Goal: Use online tool/utility: Utilize a website feature to perform a specific function

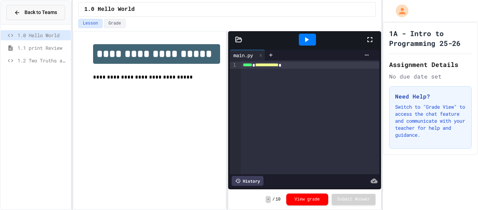
click at [31, 15] on span "Back to Teams" at bounding box center [40, 12] width 33 height 7
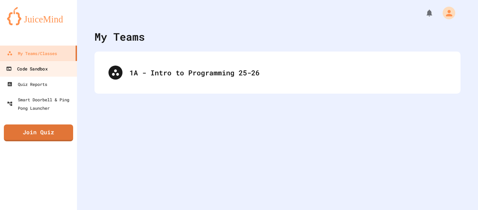
click at [31, 72] on div "Code Sandbox" at bounding box center [26, 68] width 41 height 9
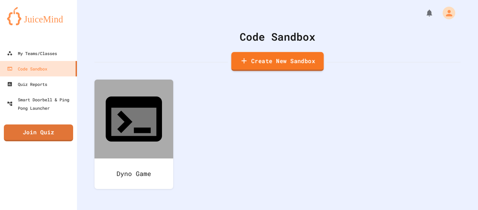
click at [245, 55] on link "Create New Sandbox" at bounding box center [277, 61] width 92 height 19
click at [221, 111] on body "We are updating our servers at 7PM EST [DATE]. [PERSON_NAME] should continue to…" at bounding box center [239, 105] width 478 height 210
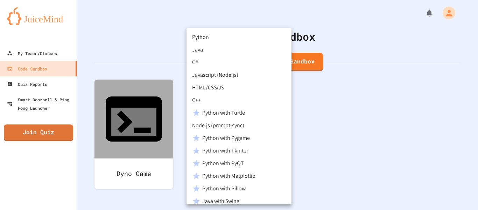
click at [217, 37] on li "Python" at bounding box center [239, 37] width 105 height 13
type input "********"
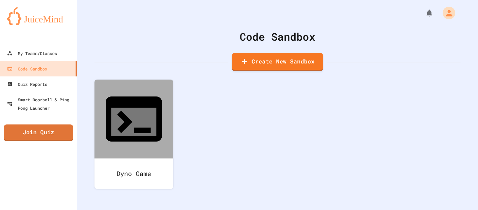
type input "********"
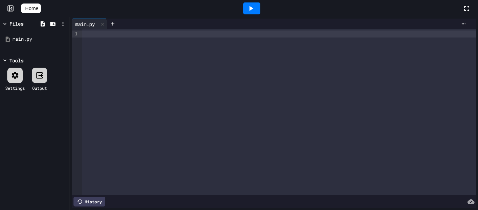
click at [238, 117] on div at bounding box center [279, 112] width 394 height 166
click at [238, 117] on div "To enrich screen reader interactions, please activate Accessibility in Grammarl…" at bounding box center [279, 112] width 394 height 166
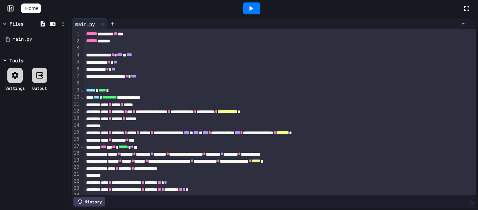
scroll to position [530, 0]
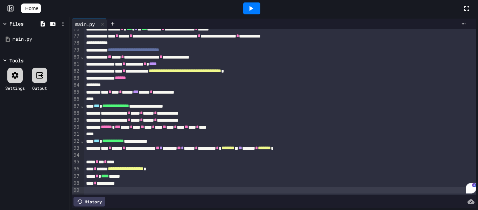
click at [255, 6] on icon at bounding box center [251, 8] width 8 height 8
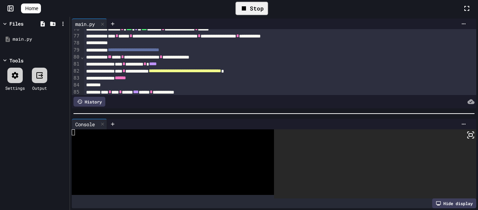
click at [472, 136] on rect at bounding box center [470, 134] width 3 height 3
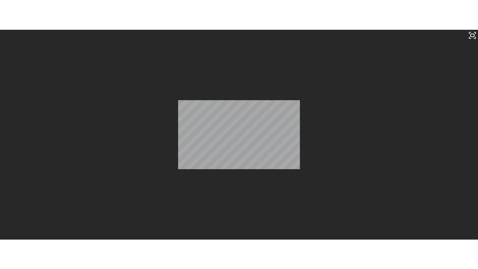
scroll to position [630, 0]
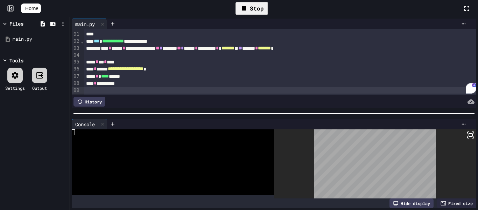
click at [472, 138] on icon at bounding box center [471, 135] width 8 height 8
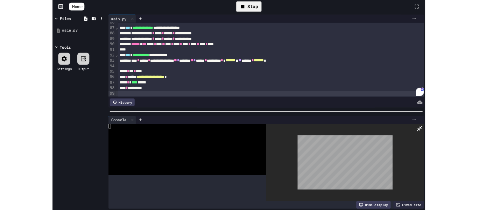
scroll to position [600, 0]
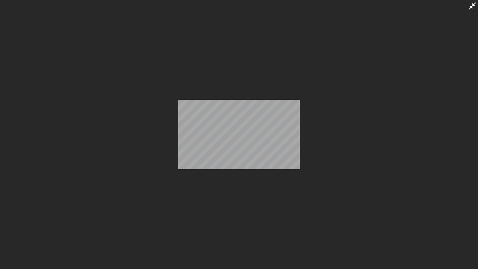
click at [298, 175] on div at bounding box center [239, 134] width 478 height 269
click at [471, 4] on icon at bounding box center [472, 6] width 8 height 8
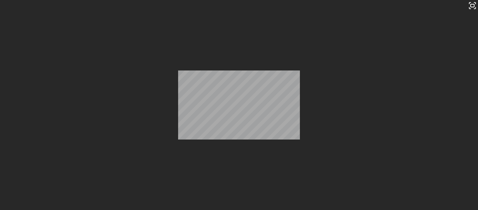
scroll to position [630, 0]
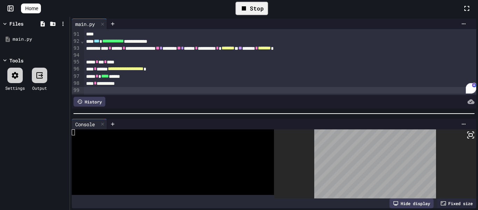
click at [177, 66] on div "**********" at bounding box center [280, 68] width 393 height 7
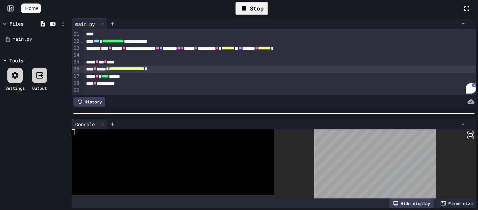
click at [177, 66] on div "**********" at bounding box center [280, 68] width 393 height 7
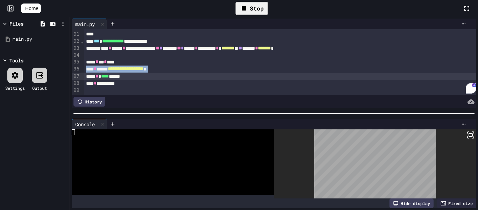
click at [177, 66] on div "**********" at bounding box center [280, 68] width 393 height 7
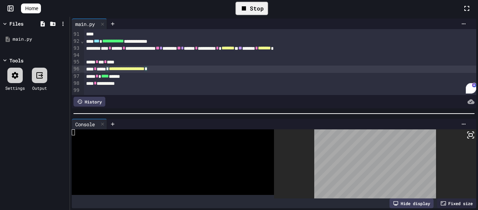
click at [177, 66] on div "**********" at bounding box center [280, 68] width 393 height 7
click at [263, 16] on div "Stop" at bounding box center [252, 8] width 40 height 20
click at [258, 10] on div "Stop" at bounding box center [252, 8] width 33 height 13
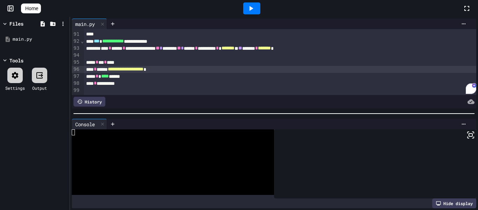
click at [36, 8] on span "Home" at bounding box center [31, 8] width 13 height 7
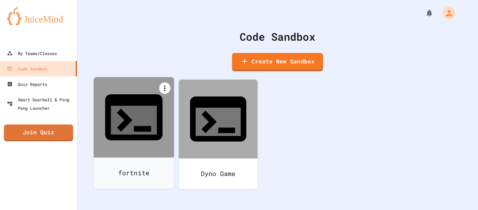
click at [164, 91] on icon at bounding box center [164, 88] width 1 height 6
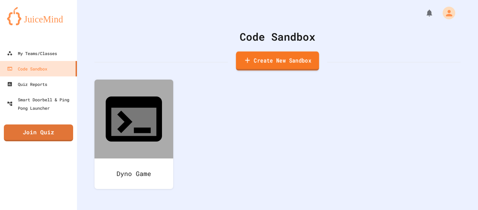
click at [277, 61] on link "Create New Sandbox" at bounding box center [277, 60] width 83 height 19
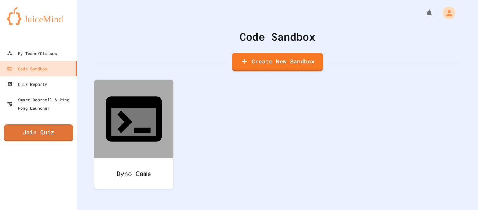
type input "*********"
click at [223, 121] on body "We are updating our servers at 7PM EST [DATE]. [PERSON_NAME] should continue to…" at bounding box center [239, 105] width 478 height 210
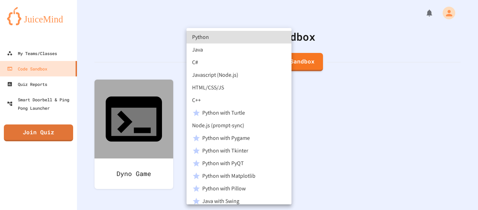
click at [212, 38] on li "Python" at bounding box center [239, 37] width 105 height 13
type input "********"
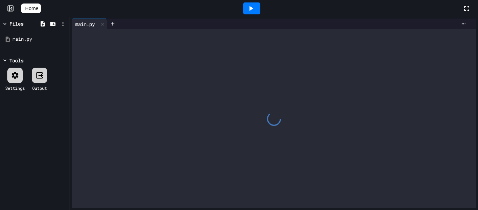
click at [219, 84] on div at bounding box center [274, 118] width 405 height 179
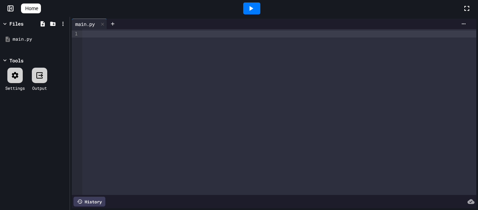
click at [138, 37] on div at bounding box center [279, 33] width 394 height 7
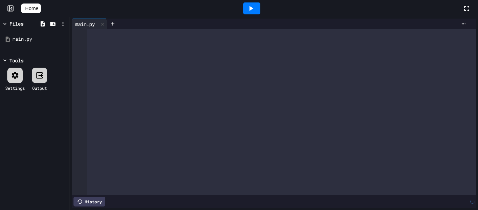
scroll to position [736, 0]
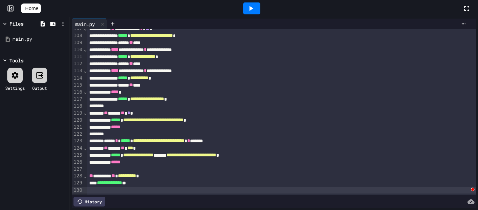
click at [255, 8] on icon at bounding box center [251, 8] width 8 height 8
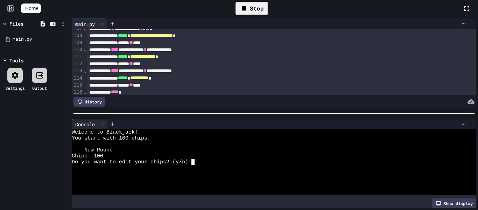
click at [312, 152] on div "--- New Round ---" at bounding box center [270, 150] width 397 height 6
click at [242, 159] on div "Do you want to edit your chips? (y/n):" at bounding box center [270, 162] width 397 height 6
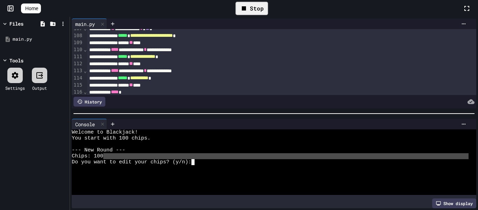
click at [242, 159] on div "Do you want to edit your chips? (y/n):" at bounding box center [270, 162] width 397 height 6
click at [214, 166] on div at bounding box center [270, 168] width 397 height 6
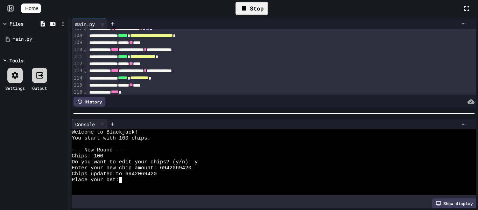
click at [134, 181] on div "Place your bet:" at bounding box center [270, 180] width 397 height 6
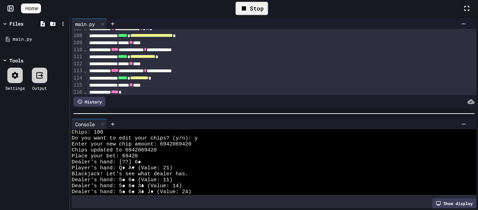
scroll to position [0, 0]
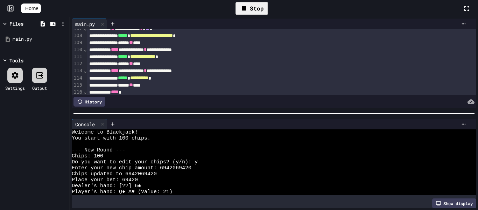
click at [253, 7] on div "Stop" at bounding box center [252, 8] width 33 height 13
click at [258, 11] on div at bounding box center [251, 8] width 17 height 12
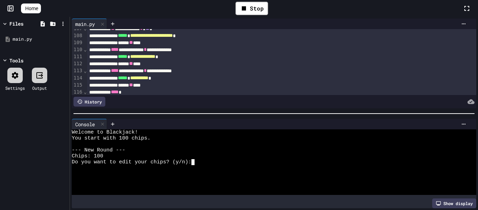
click at [215, 170] on div at bounding box center [270, 168] width 397 height 6
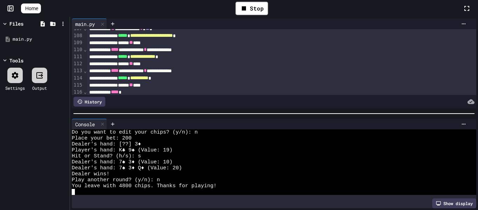
scroll to position [214, 0]
click at [28, 9] on icon at bounding box center [27, 12] width 7 height 6
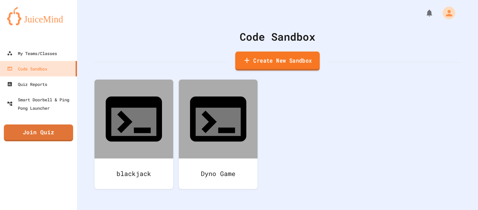
click at [266, 58] on link "Create New Sandbox" at bounding box center [277, 60] width 85 height 19
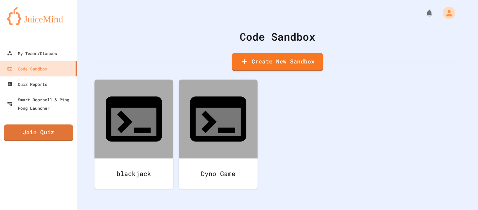
type input "*****"
click at [212, 112] on body "We are updating our servers at 7PM EST [DATE]. [PERSON_NAME] should continue to…" at bounding box center [239, 105] width 478 height 210
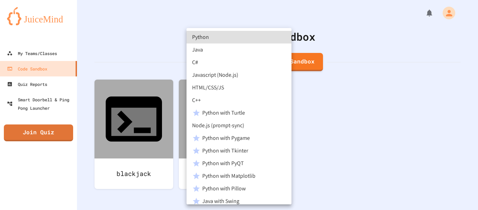
click at [202, 35] on li "Python" at bounding box center [239, 37] width 105 height 13
type input "********"
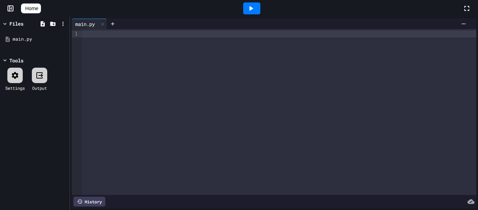
click at [112, 39] on div at bounding box center [279, 112] width 394 height 166
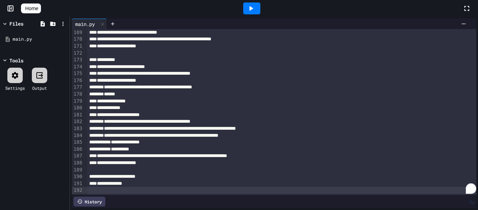
scroll to position [1161, 0]
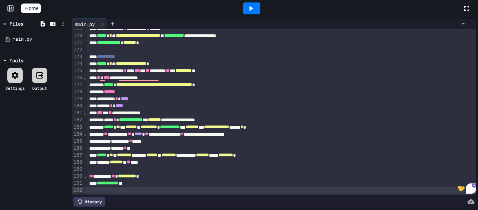
click at [255, 9] on icon at bounding box center [251, 8] width 8 height 8
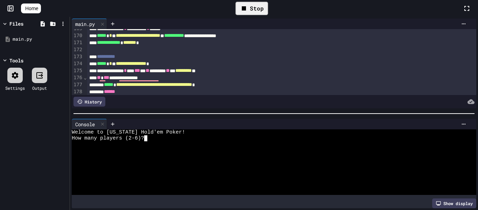
click at [166, 139] on div "How many players (2-6)?" at bounding box center [270, 138] width 397 height 6
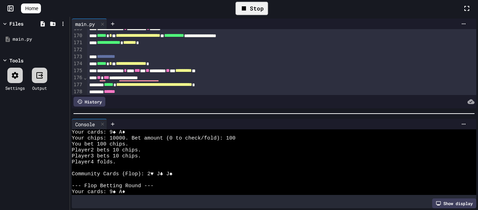
scroll to position [36, 0]
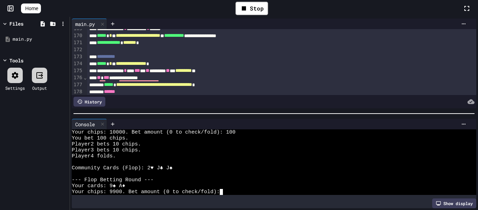
click at [250, 16] on div "Stop" at bounding box center [252, 8] width 40 height 20
click at [245, 12] on icon at bounding box center [244, 8] width 8 height 8
click at [225, 44] on div "**********" at bounding box center [282, 42] width 390 height 7
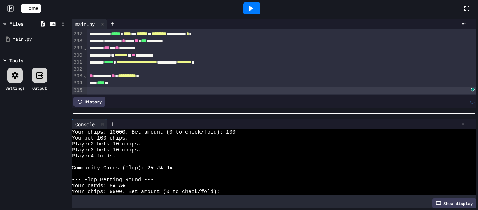
scroll to position [2034, 0]
click at [260, 10] on div at bounding box center [251, 8] width 17 height 12
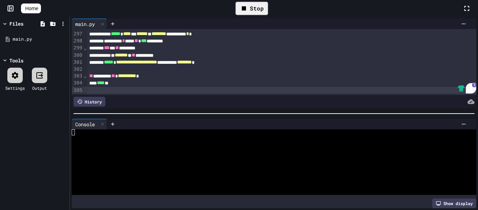
scroll to position [0, 0]
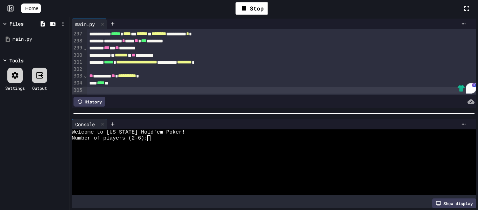
click at [158, 143] on div at bounding box center [270, 144] width 397 height 6
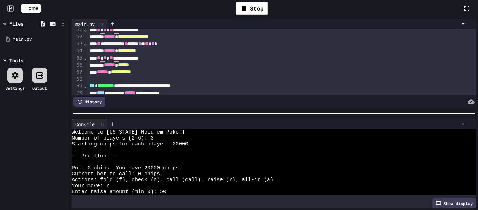
scroll to position [433, 0]
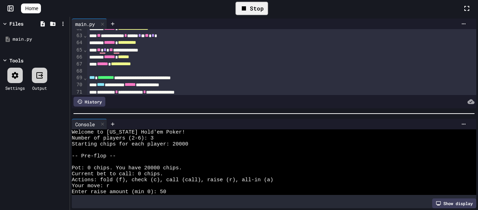
click at [247, 12] on icon at bounding box center [244, 8] width 8 height 8
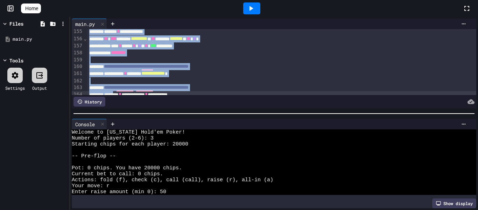
scroll to position [1085, 0]
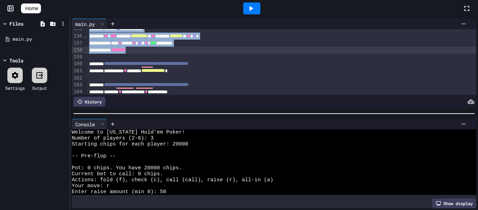
drag, startPoint x: 90, startPoint y: 35, endPoint x: 168, endPoint y: 51, distance: 79.3
click at [168, 51] on div "**********" at bounding box center [282, 14] width 390 height 2141
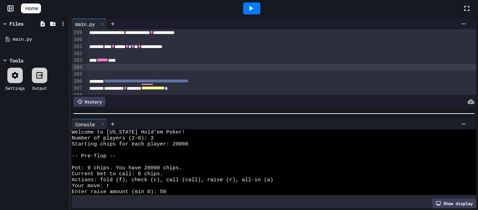
scroll to position [2095, 0]
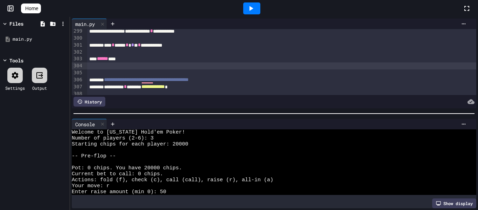
click at [253, 5] on icon at bounding box center [251, 8] width 8 height 8
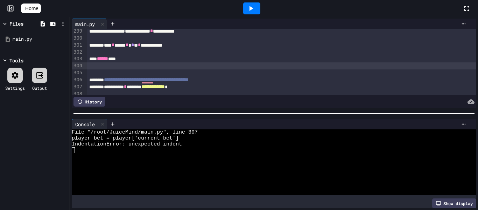
click at [157, 161] on div at bounding box center [270, 162] width 397 height 6
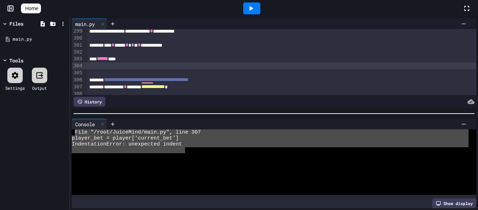
drag, startPoint x: 186, startPoint y: 148, endPoint x: 73, endPoint y: 130, distance: 113.9
click at [73, 130] on div "File "/root/JuiceMind/main.py", line 307 player_bet = player['current_bet'] Ind…" at bounding box center [270, 161] width 397 height 65
type textarea "**********"
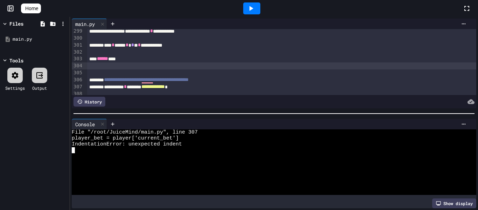
click at [161, 150] on div at bounding box center [270, 150] width 397 height 6
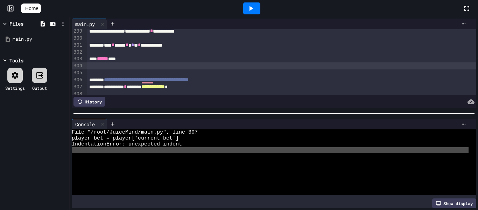
click at [161, 150] on div at bounding box center [270, 150] width 397 height 6
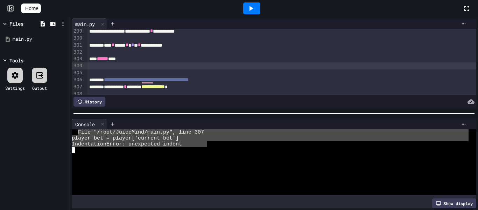
drag, startPoint x: 77, startPoint y: 132, endPoint x: 206, endPoint y: 144, distance: 129.3
type textarea "**********"
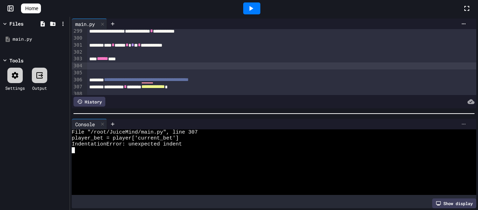
click at [461, 125] on icon at bounding box center [464, 124] width 6 height 6
click at [103, 122] on div at bounding box center [239, 105] width 478 height 210
click at [102, 125] on icon at bounding box center [102, 123] width 5 height 5
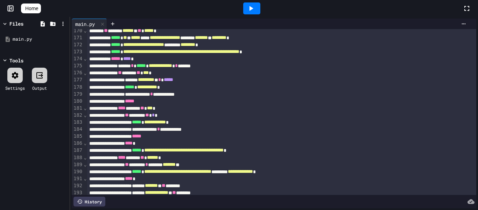
scroll to position [1155, 0]
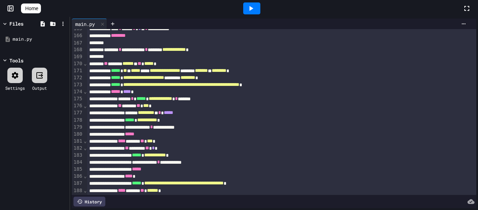
click at [214, 104] on div "** ****** ** *** *" at bounding box center [282, 105] width 390 height 7
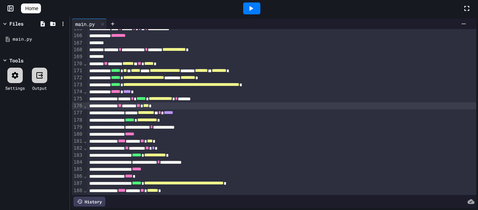
click at [214, 104] on div "** ****** ** *** *" at bounding box center [282, 105] width 390 height 7
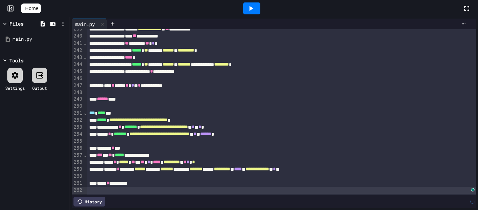
scroll to position [1641, 0]
click at [253, 12] on icon at bounding box center [251, 8] width 8 height 8
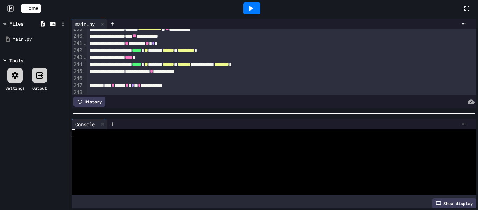
click at [253, 12] on icon at bounding box center [251, 8] width 8 height 8
click at [97, 156] on div at bounding box center [270, 156] width 397 height 6
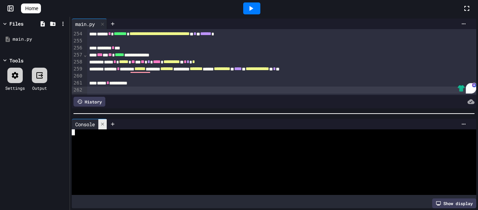
click at [104, 122] on icon at bounding box center [102, 123] width 3 height 3
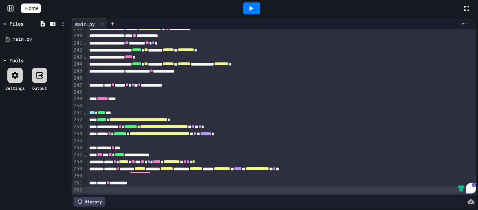
click at [250, 7] on div at bounding box center [251, 8] width 17 height 12
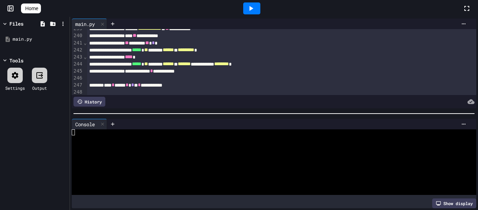
click at [137, 134] on div at bounding box center [270, 132] width 397 height 6
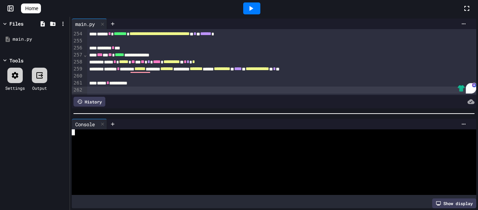
click at [106, 143] on div at bounding box center [270, 144] width 397 height 6
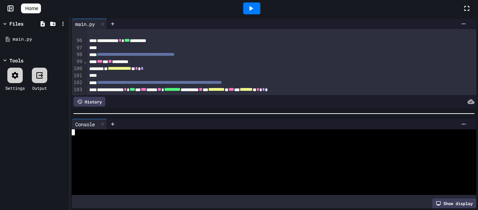
scroll to position [0, 0]
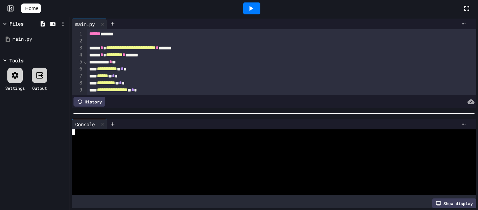
click at [146, 82] on div "**********" at bounding box center [282, 82] width 390 height 7
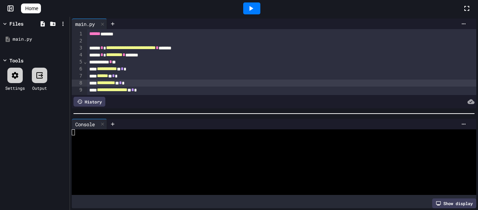
click at [146, 97] on div at bounding box center [289, 102] width 369 height 10
click at [175, 84] on div "**********" at bounding box center [282, 82] width 390 height 7
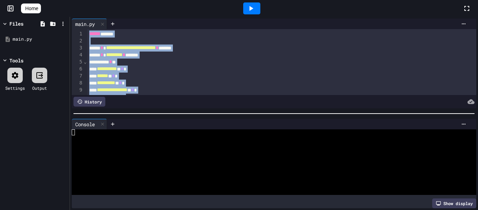
click at [209, 56] on div "***** * ********* * *******" at bounding box center [282, 54] width 390 height 7
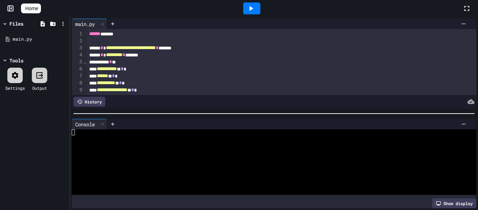
click at [209, 56] on div "***** * ********* * *******" at bounding box center [282, 54] width 390 height 7
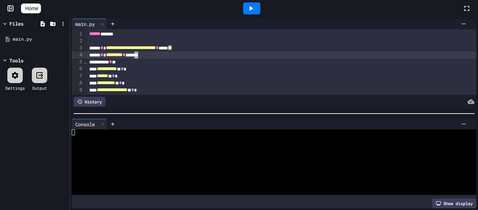
click at [209, 56] on div "***** * ********* * *******" at bounding box center [282, 54] width 390 height 7
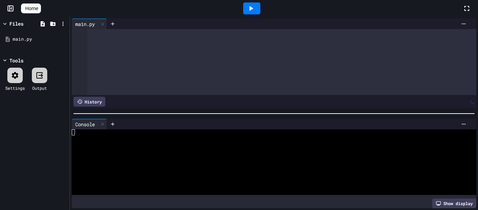
scroll to position [2424, 0]
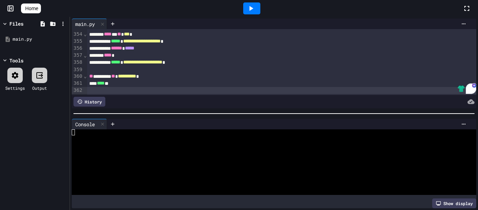
click at [250, 12] on icon at bounding box center [251, 8] width 8 height 8
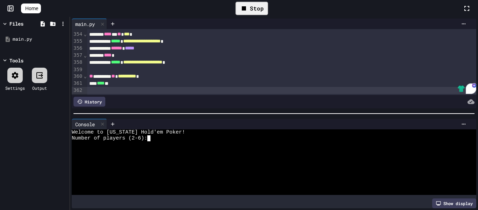
click at [155, 143] on div at bounding box center [270, 144] width 397 height 6
click at [188, 145] on div "Starting chips for each player:" at bounding box center [270, 144] width 397 height 6
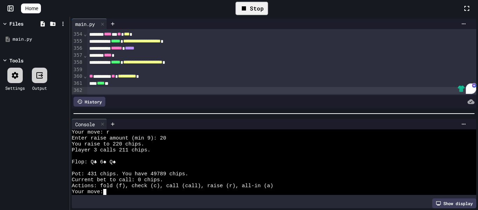
scroll to position [107, 0]
click at [188, 55] on div "**** *" at bounding box center [282, 55] width 390 height 7
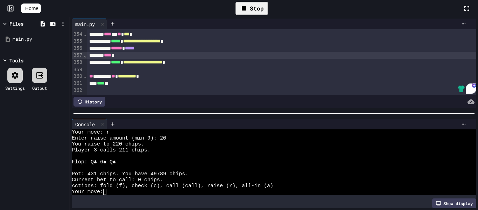
click at [188, 55] on div "**** *" at bounding box center [282, 55] width 390 height 7
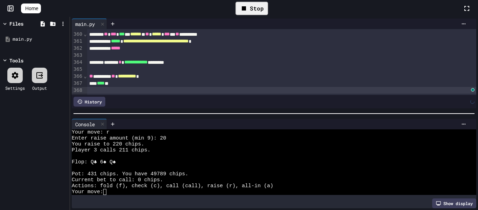
scroll to position [2465, 0]
click at [255, 2] on div "Stop" at bounding box center [252, 8] width 33 height 13
click at [230, 73] on div "**********" at bounding box center [282, 76] width 390 height 7
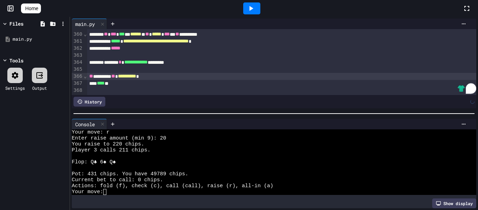
click at [252, 5] on icon at bounding box center [251, 8] width 8 height 8
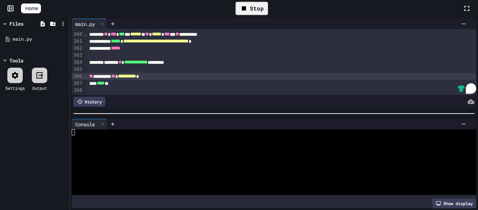
scroll to position [0, 0]
click at [160, 157] on div at bounding box center [270, 156] width 397 height 6
click at [180, 148] on div at bounding box center [270, 150] width 397 height 6
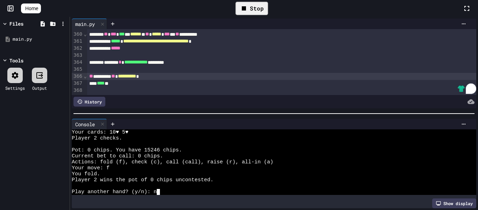
scroll to position [714, 0]
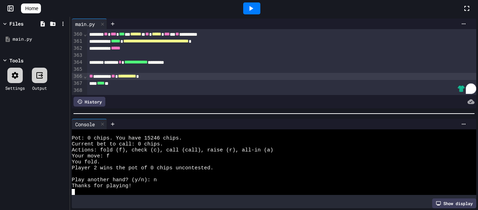
click at [252, 9] on icon at bounding box center [251, 8] width 8 height 8
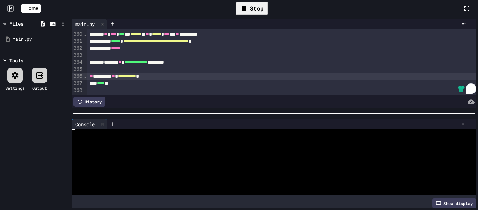
scroll to position [0, 0]
click at [183, 139] on div "Number of players (2-6):" at bounding box center [270, 138] width 397 height 6
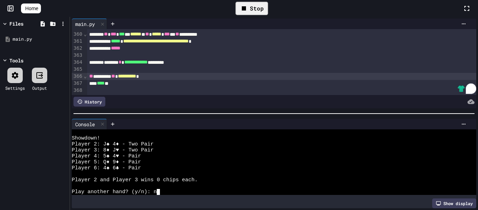
scroll to position [256, 0]
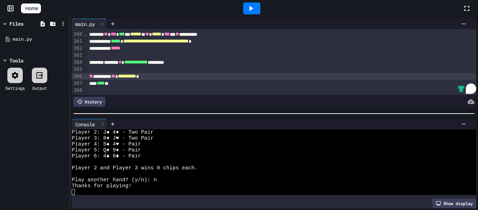
click at [255, 2] on div at bounding box center [251, 8] width 17 height 12
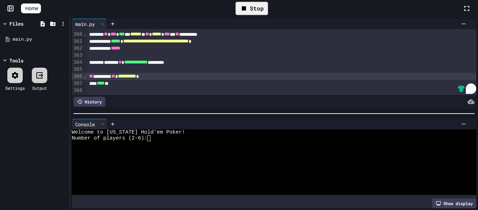
click at [254, 8] on div "Stop" at bounding box center [252, 8] width 33 height 13
click at [217, 112] on div at bounding box center [274, 113] width 408 height 7
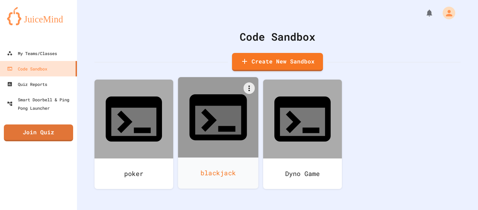
click at [229, 157] on div "blackjack" at bounding box center [218, 172] width 80 height 31
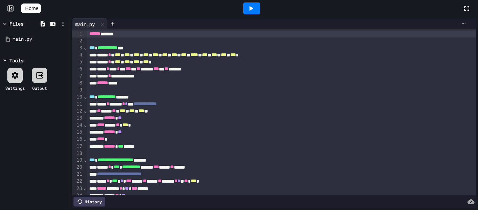
click at [254, 14] on div at bounding box center [251, 8] width 17 height 12
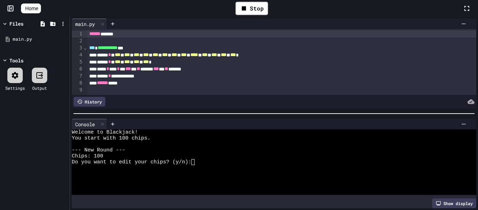
click at [208, 164] on div "Do you want to edit your chips? (y/n):" at bounding box center [270, 162] width 397 height 6
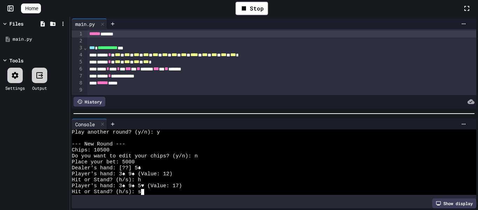
scroll to position [125, 0]
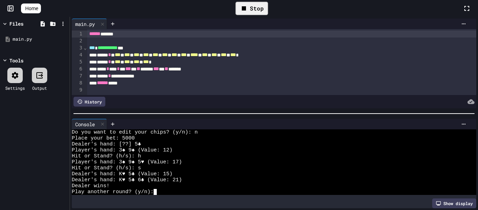
click at [256, 8] on div "Stop" at bounding box center [252, 8] width 33 height 13
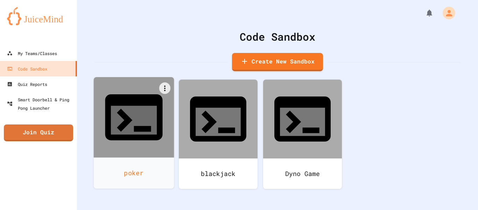
click at [129, 106] on icon at bounding box center [134, 120] width 46 height 29
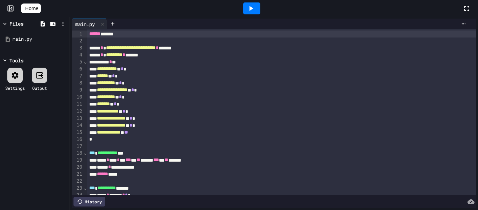
click at [255, 7] on icon at bounding box center [251, 8] width 8 height 8
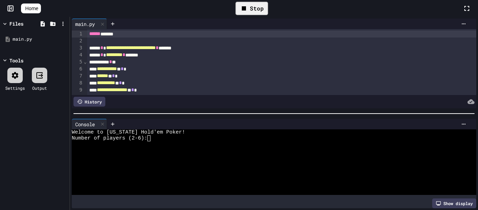
click at [168, 139] on div "Number of players (2-6):" at bounding box center [270, 138] width 397 height 6
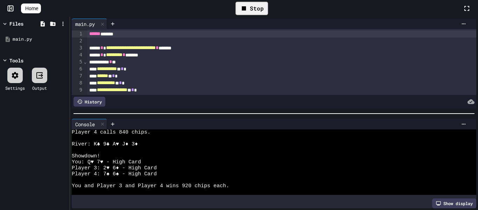
scroll to position [280, 0]
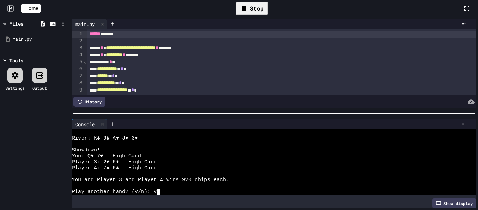
click at [114, 161] on span "Player 3: 2♥ 6♦ - High Card" at bounding box center [114, 162] width 85 height 6
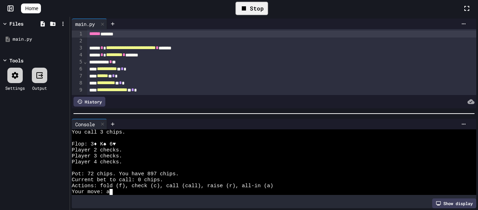
scroll to position [577, 0]
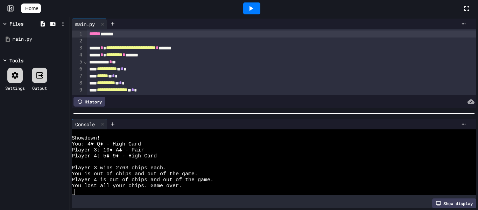
click at [249, 9] on div at bounding box center [251, 8] width 17 height 12
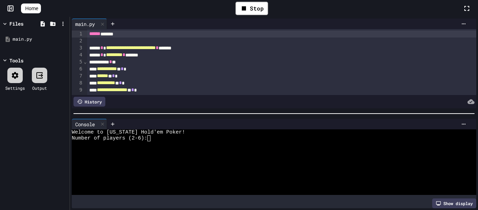
click at [153, 138] on textarea "Terminal input" at bounding box center [151, 138] width 3 height 6
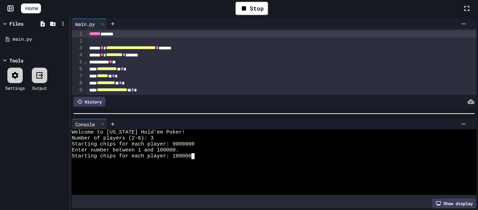
scroll to position [18, 0]
